Goal: Transaction & Acquisition: Purchase product/service

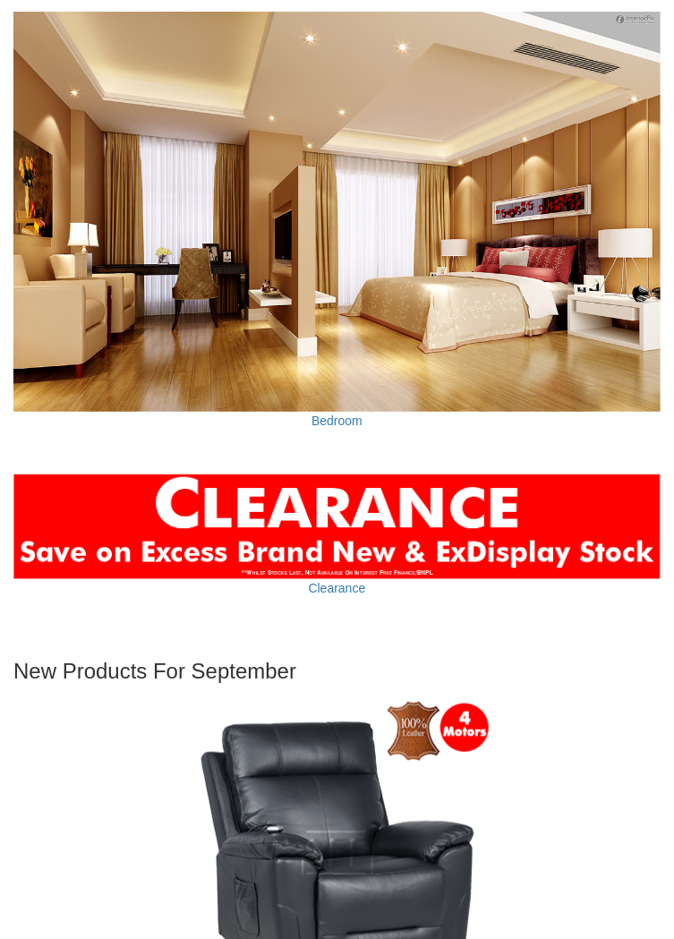
scroll to position [5004, 0]
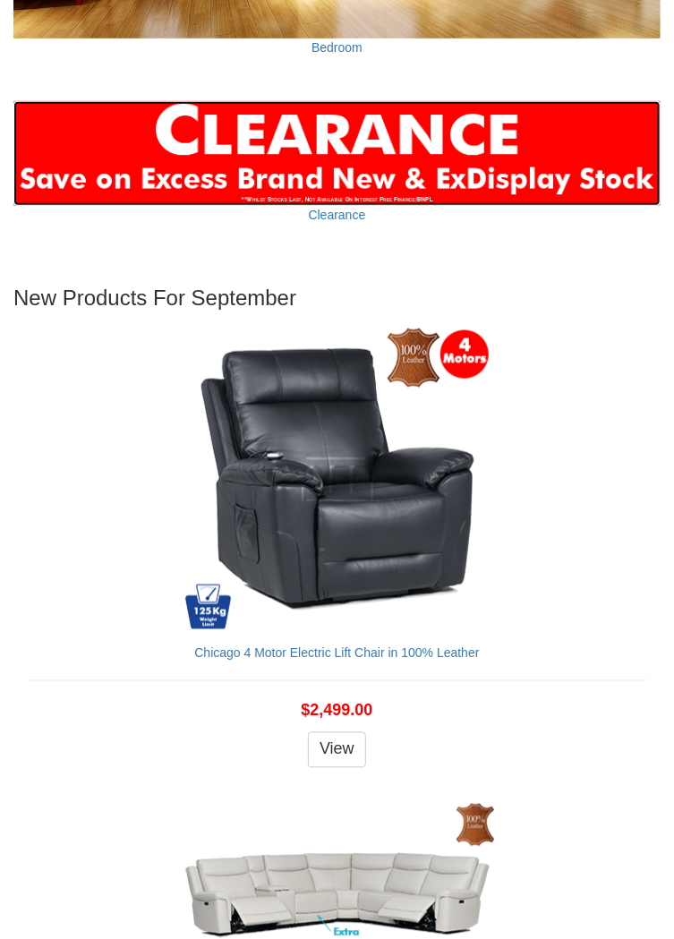
click at [382, 141] on img at bounding box center [336, 153] width 647 height 105
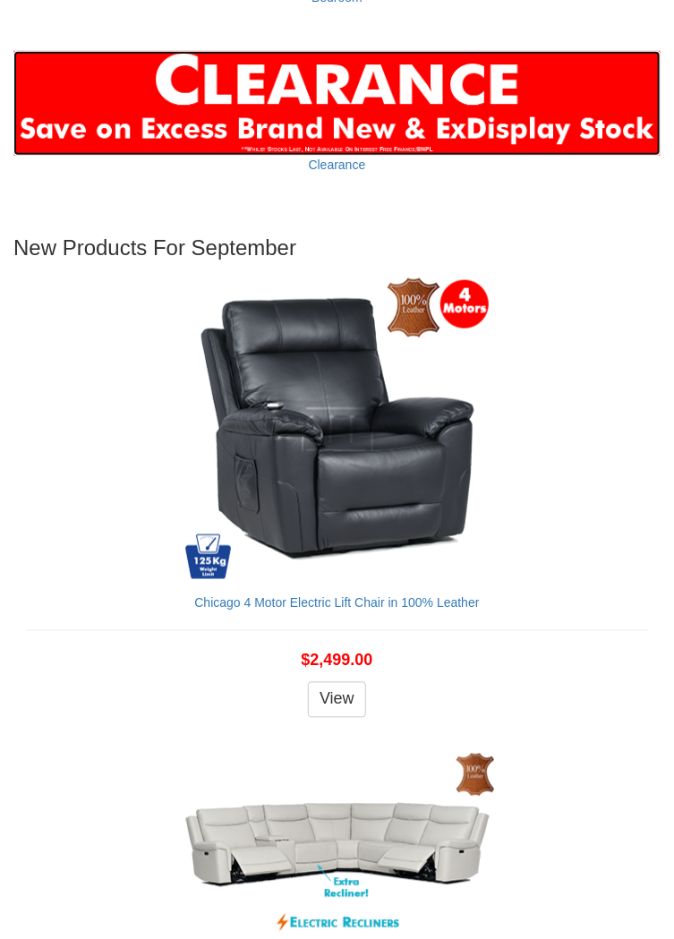
scroll to position [5282, 0]
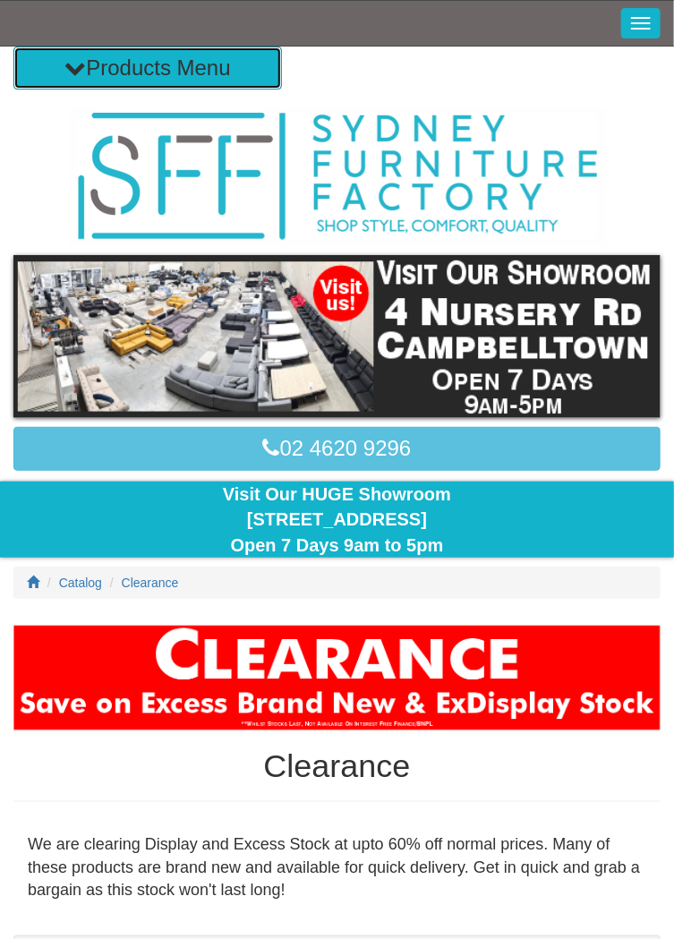
click at [201, 71] on button "Products Menu" at bounding box center [147, 68] width 269 height 43
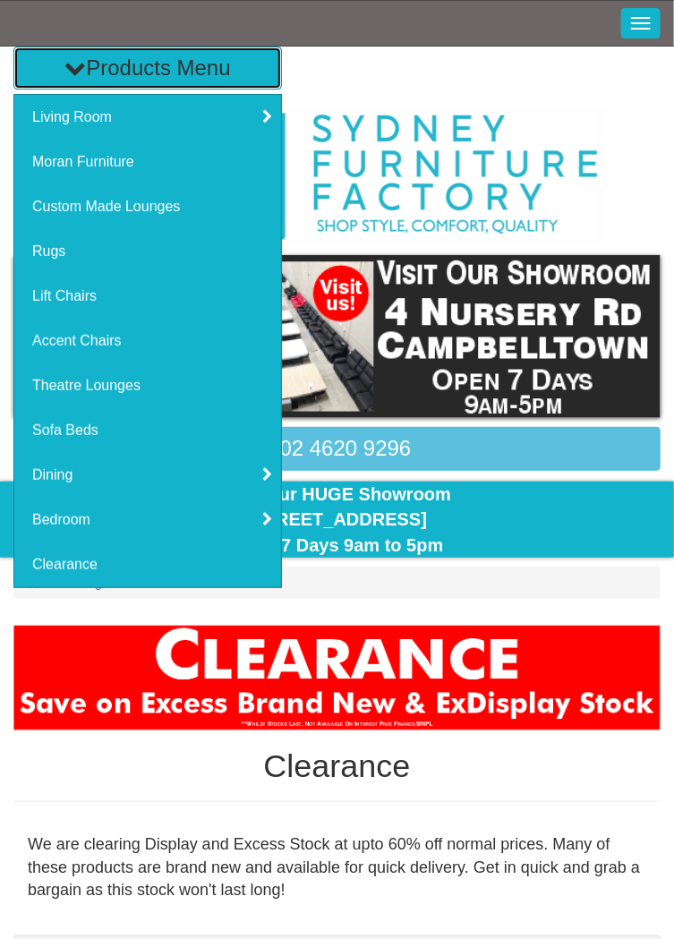
click at [199, 71] on button "Products Menu" at bounding box center [147, 68] width 269 height 43
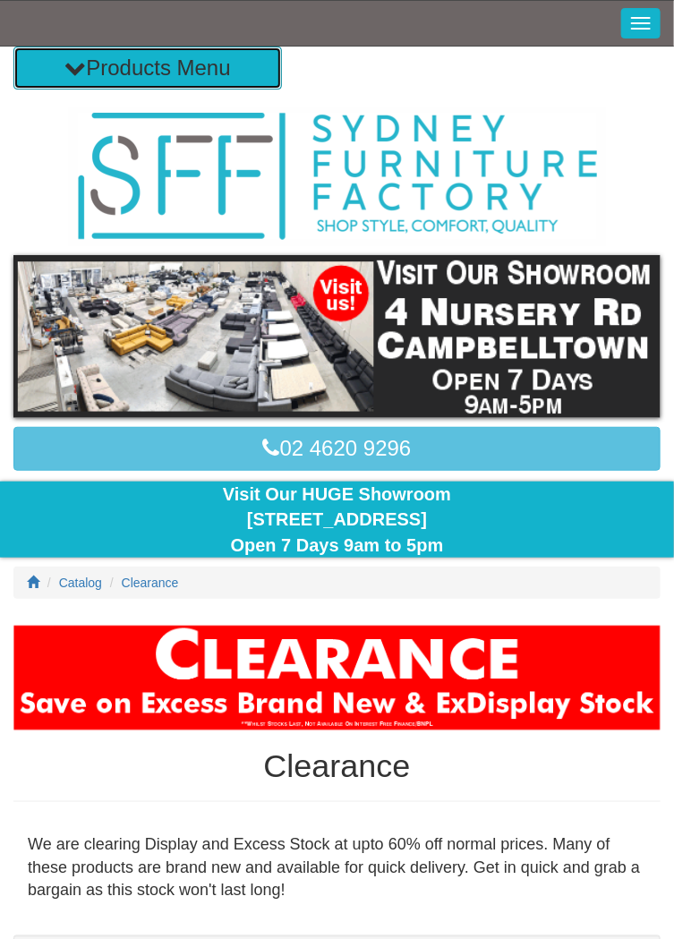
click at [231, 68] on button "Products Menu" at bounding box center [147, 68] width 269 height 43
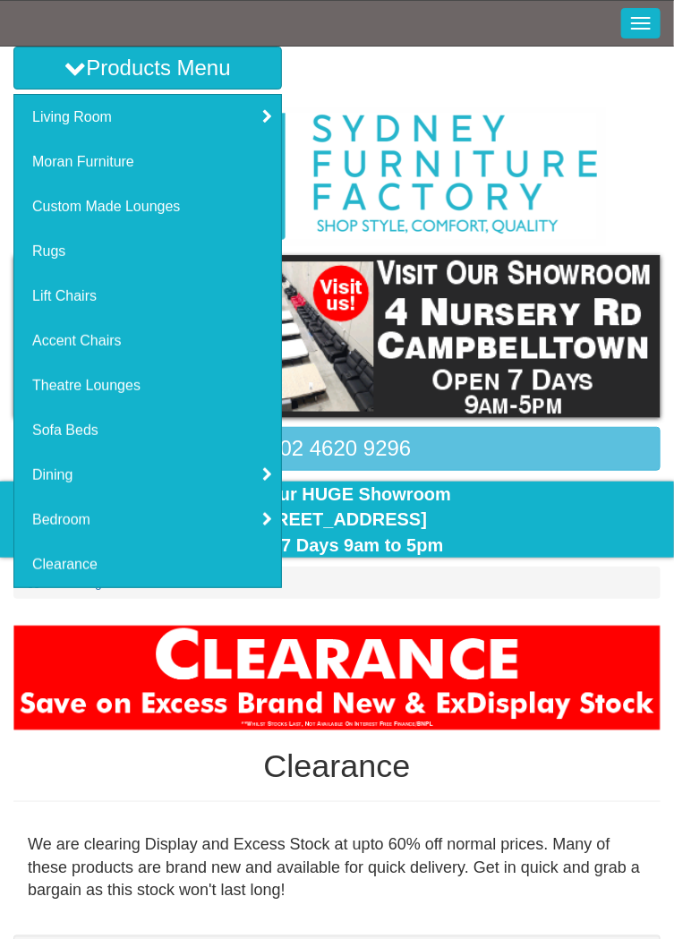
click at [646, 28] on span "button" at bounding box center [641, 29] width 20 height 2
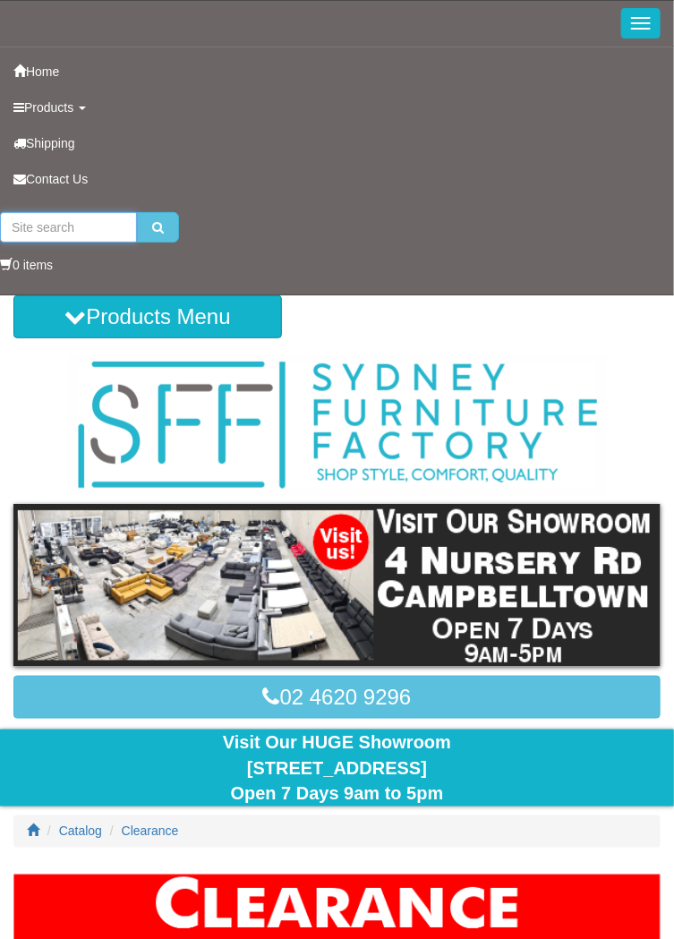
click at [72, 231] on input "search" at bounding box center [68, 227] width 137 height 30
type input "Recliner"
click at [137, 212] on button "submit" at bounding box center [158, 227] width 42 height 30
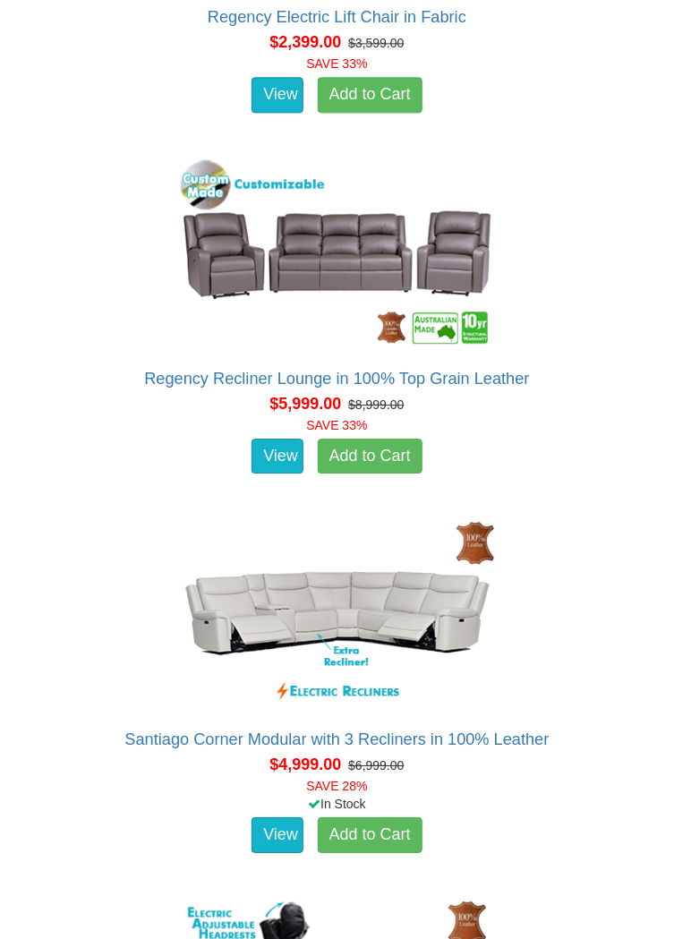
scroll to position [25602, 0]
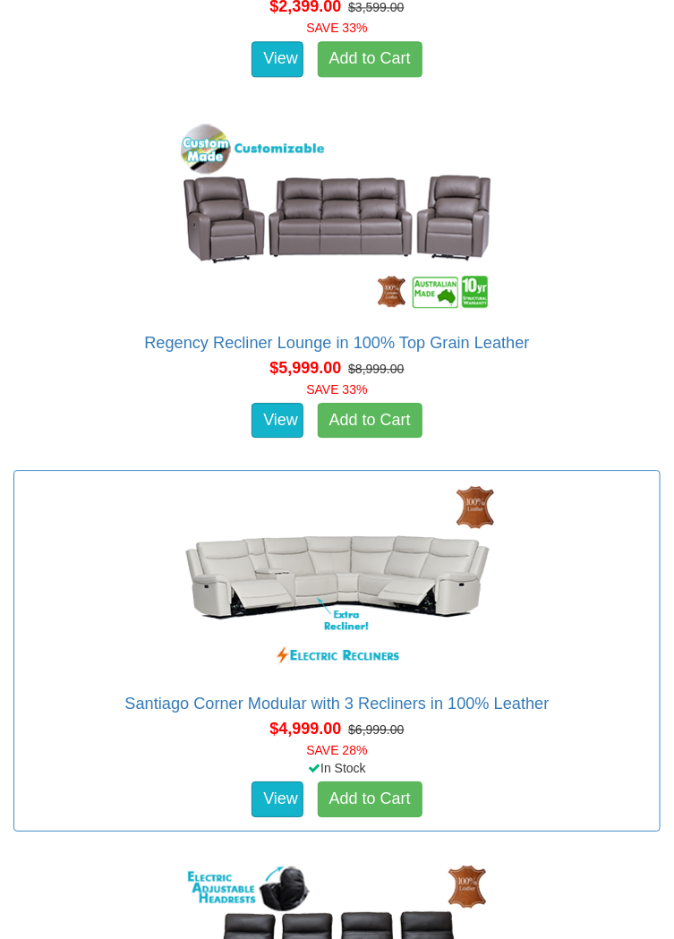
click at [579, 663] on div "Santiago Corner Modular with 3 Recliners in 100% Leather Advertised price is fo…" at bounding box center [336, 651] width 647 height 362
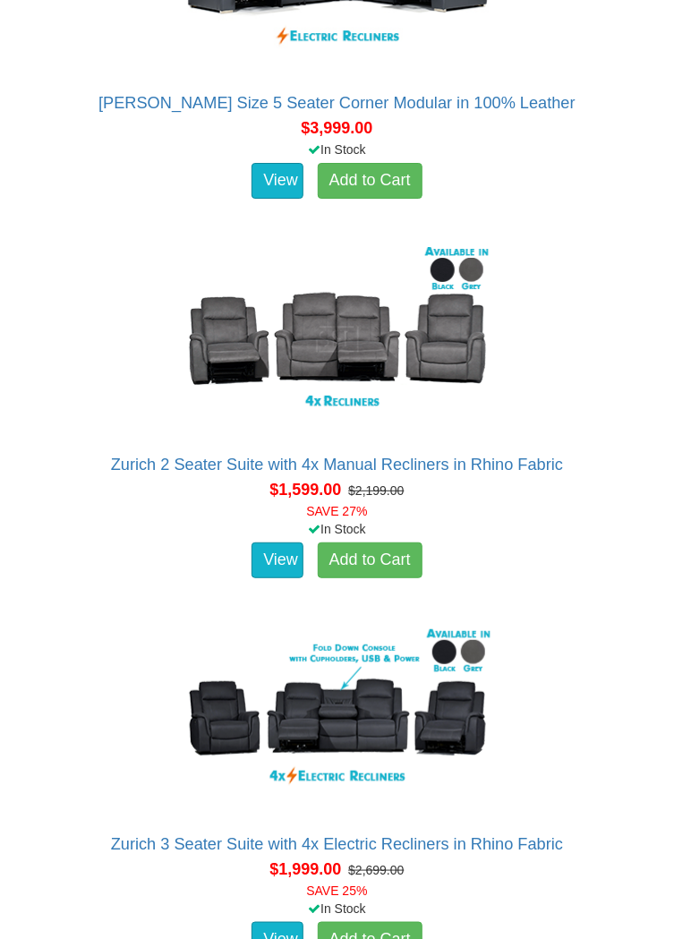
scroll to position [27688, 0]
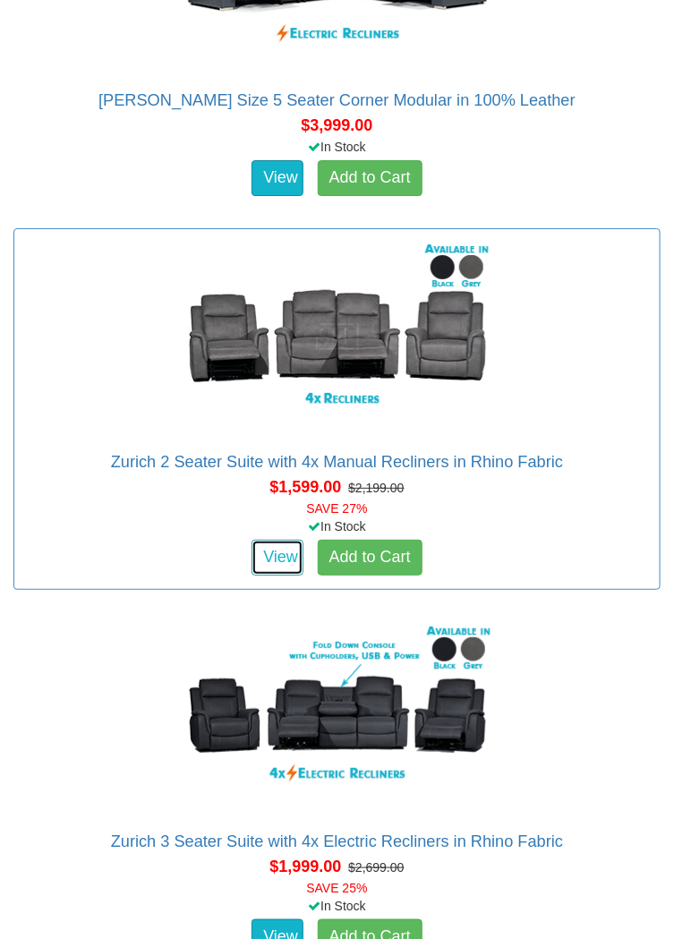
click at [287, 540] on link "View" at bounding box center [278, 558] width 52 height 36
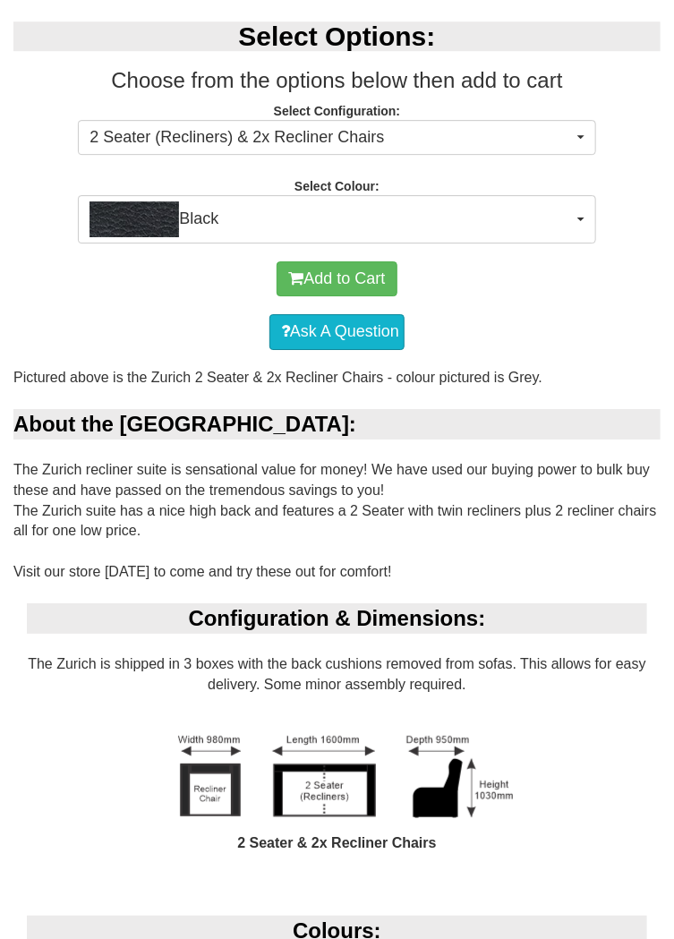
scroll to position [1245, 0]
